Goal: Find specific page/section: Find specific page/section

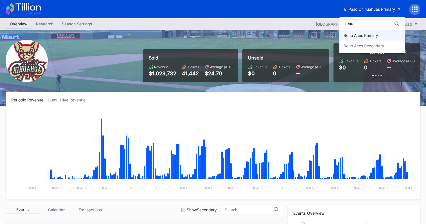
type input "reno"
click at [370, 39] on div "Reno Aces Primary" at bounding box center [373, 35] width 66 height 10
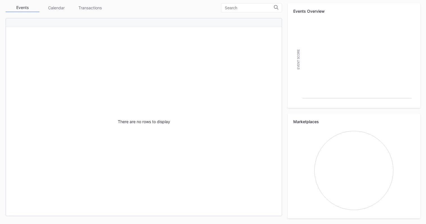
click at [256, 175] on div "There are no rows to display" at bounding box center [144, 121] width 276 height 188
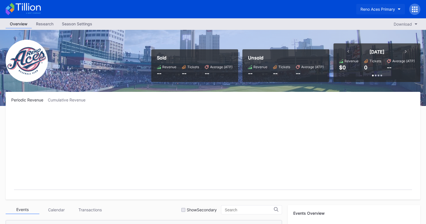
click at [382, 5] on button "Reno Aces Primary" at bounding box center [380, 9] width 49 height 10
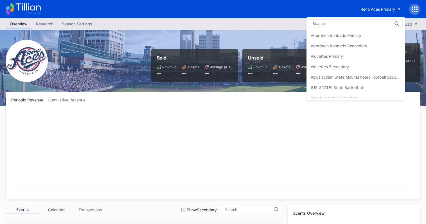
scroll to position [1322, 0]
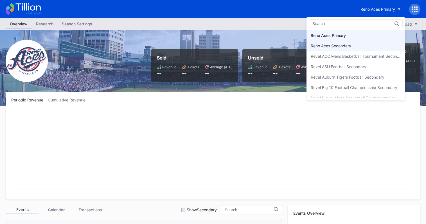
click at [368, 47] on div "Reno Aces Secondary" at bounding box center [356, 46] width 98 height 10
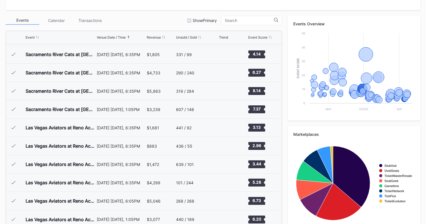
scroll to position [202, 0]
